Goal: Information Seeking & Learning: Learn about a topic

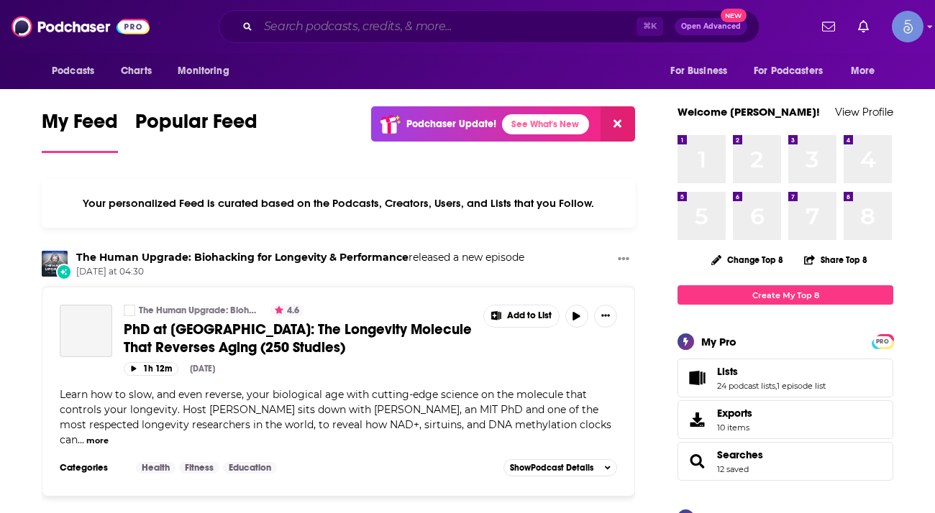
click at [487, 35] on input "Search podcasts, credits, & more..." at bounding box center [447, 26] width 378 height 23
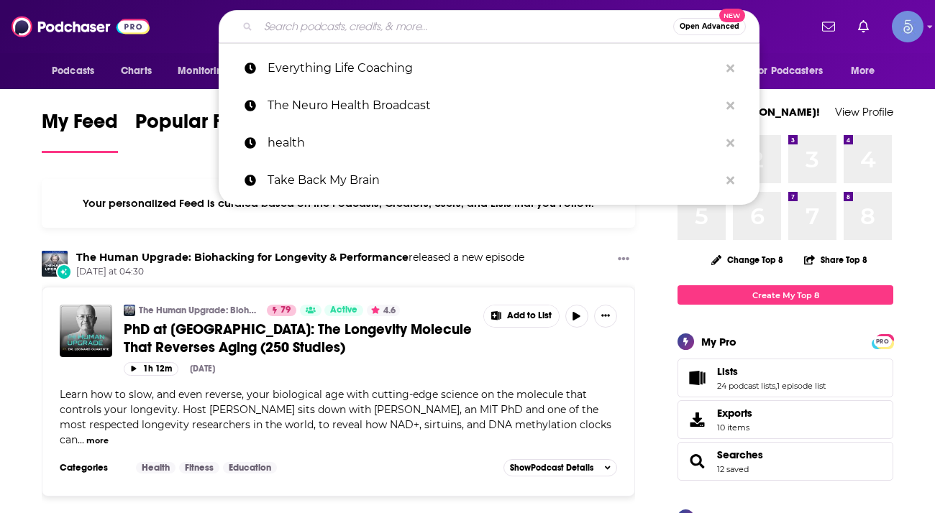
paste input "Fertility Confidence Podcast"
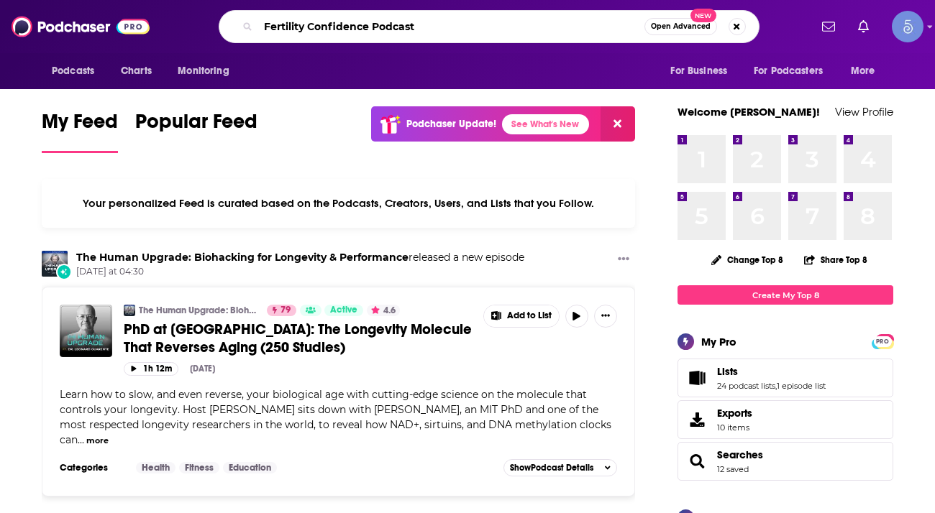
type input "Fertility Confidence Podcast"
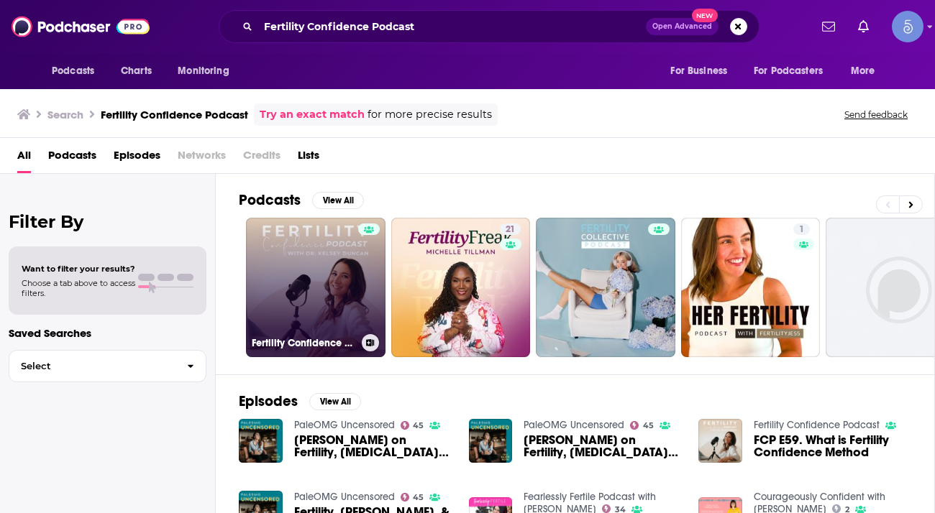
click at [308, 256] on link "Fertility Confidence Podcast" at bounding box center [315, 287] width 139 height 139
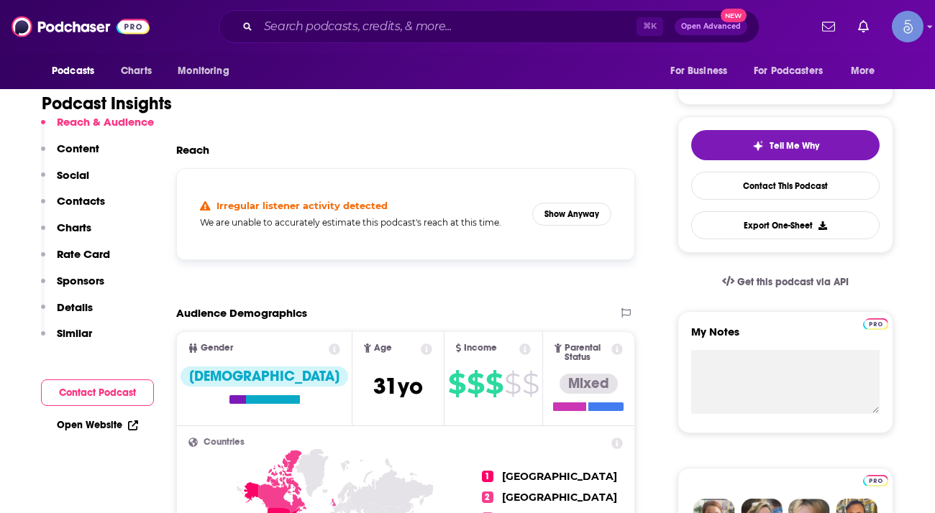
scroll to position [170, 0]
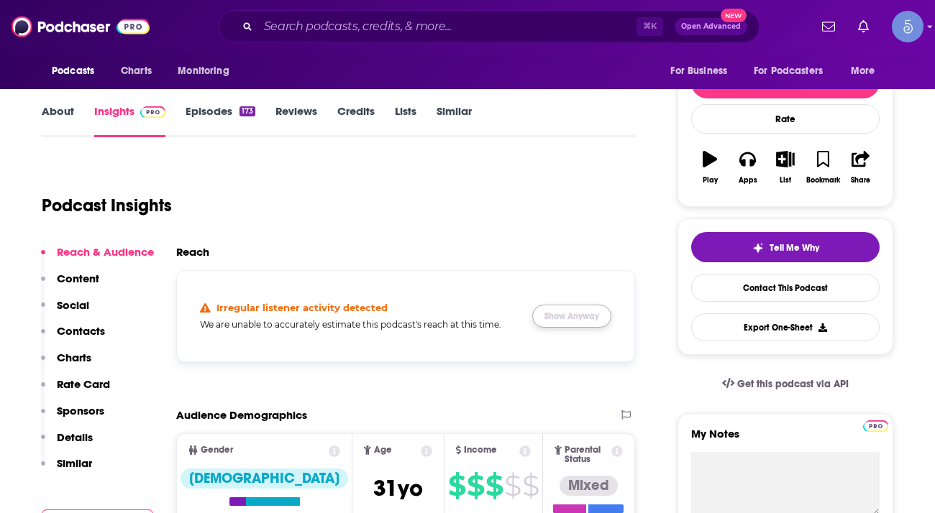
click at [585, 311] on button "Show Anyway" at bounding box center [571, 316] width 79 height 23
